Goal: Task Accomplishment & Management: Manage account settings

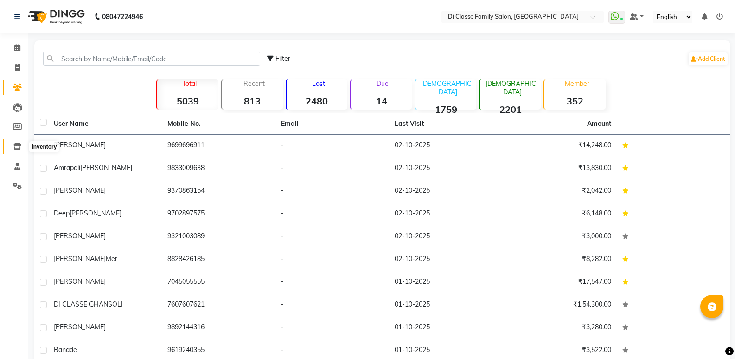
click at [21, 145] on span at bounding box center [17, 146] width 16 height 11
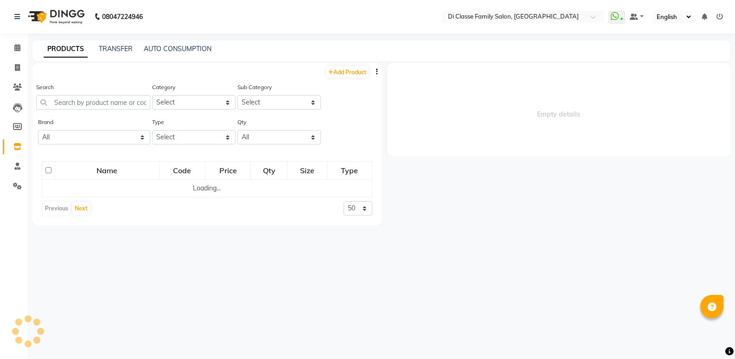
select select
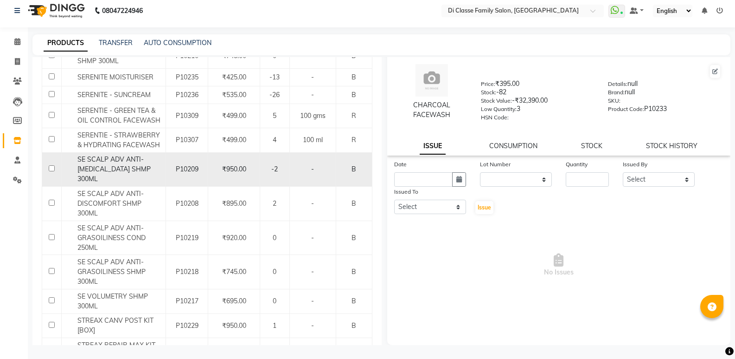
scroll to position [649, 0]
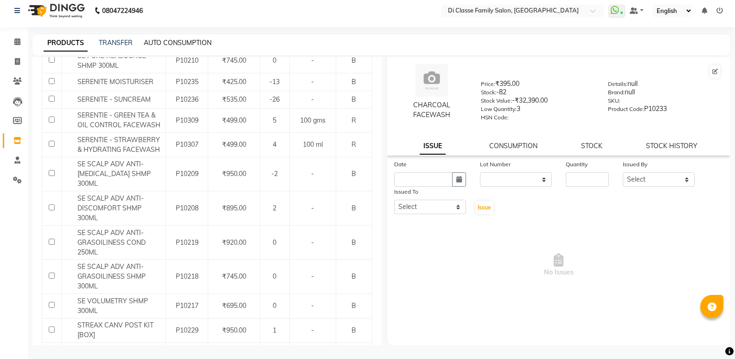
click at [192, 42] on link "AUTO CONSUMPTION" at bounding box center [178, 42] width 68 height 8
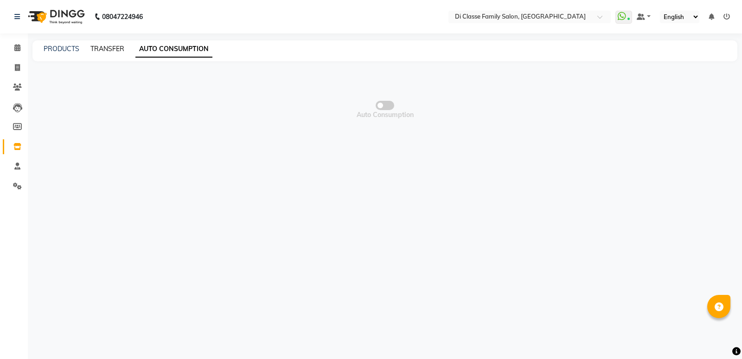
click at [103, 48] on link "TRANSFER" at bounding box center [107, 49] width 34 height 8
select select "sender"
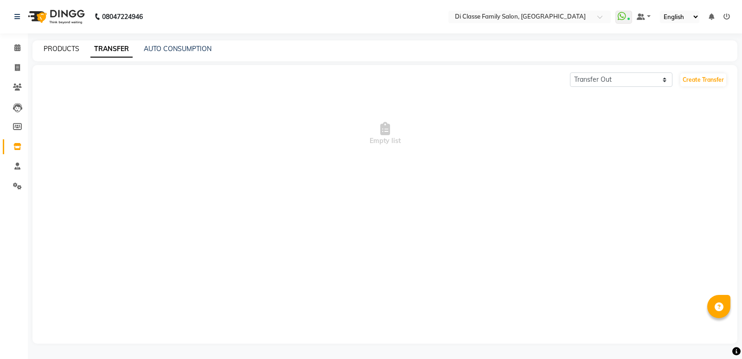
click at [51, 49] on link "PRODUCTS" at bounding box center [62, 49] width 36 height 8
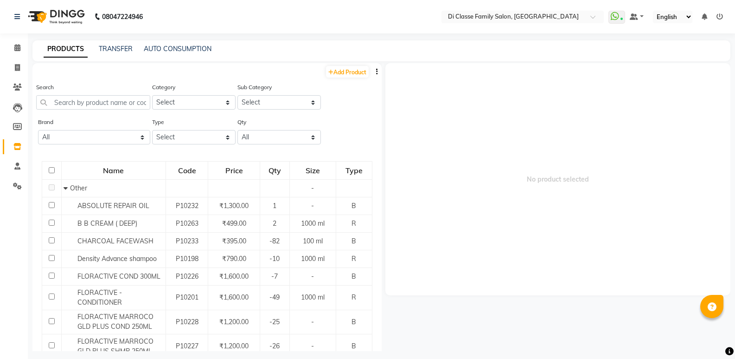
click at [420, 190] on span "No product selected" at bounding box center [558, 179] width 346 height 232
drag, startPoint x: 720, startPoint y: 12, endPoint x: 715, endPoint y: 14, distance: 5.0
click at [718, 12] on li at bounding box center [720, 17] width 6 height 10
click at [713, 15] on ul "WhatsApp Status ✕ Status: Connected Most Recent Message: [DATE] 03:26 PM Recent…" at bounding box center [668, 17] width 119 height 13
click at [718, 15] on icon at bounding box center [720, 16] width 6 height 6
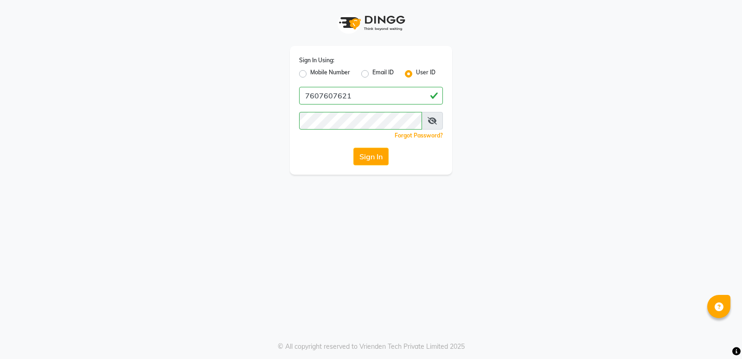
click at [307, 74] on div "Mobile Number" at bounding box center [324, 73] width 51 height 11
click at [310, 76] on label "Mobile Number" at bounding box center [330, 73] width 40 height 11
click at [310, 74] on input "Mobile Number" at bounding box center [313, 71] width 6 height 6
radio input "true"
radio input "false"
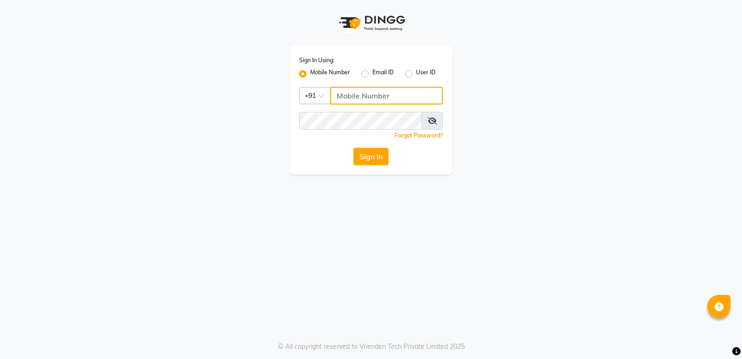
click at [354, 90] on input "Username" at bounding box center [386, 96] width 113 height 18
type input "9653153894"
click at [388, 86] on div "Sign In Using: Mobile Number Email ID User ID Country Code × [PHONE_NUMBER] Rem…" at bounding box center [371, 110] width 162 height 128
click at [389, 91] on input "9653153894" at bounding box center [386, 96] width 113 height 18
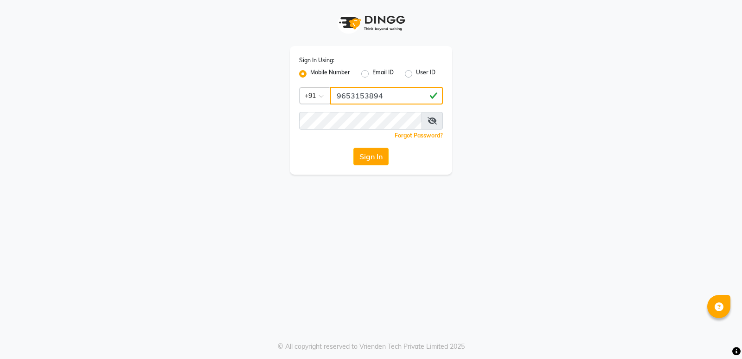
click at [389, 91] on input "9653153894" at bounding box center [386, 96] width 113 height 18
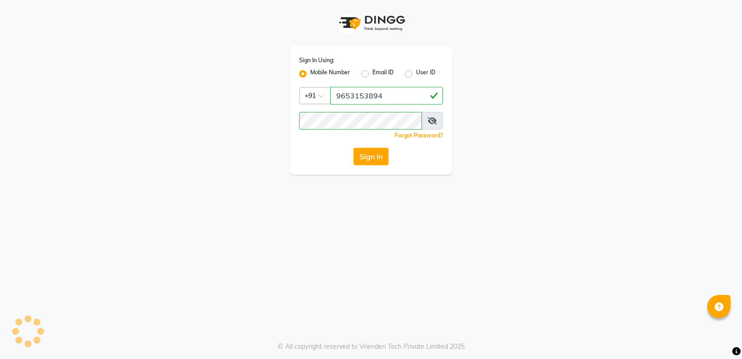
click at [598, 111] on div "Sign In Using: Mobile Number Email ID User ID Country Code × [PHONE_NUMBER] Rem…" at bounding box center [371, 87] width 529 height 174
click at [596, 111] on div "Sign In Using: Mobile Number Email ID User ID Country Code × [PHONE_NUMBER] Rem…" at bounding box center [371, 87] width 529 height 174
click at [384, 155] on button "Sign In" at bounding box center [370, 156] width 35 height 18
